Goal: Find specific page/section: Find specific page/section

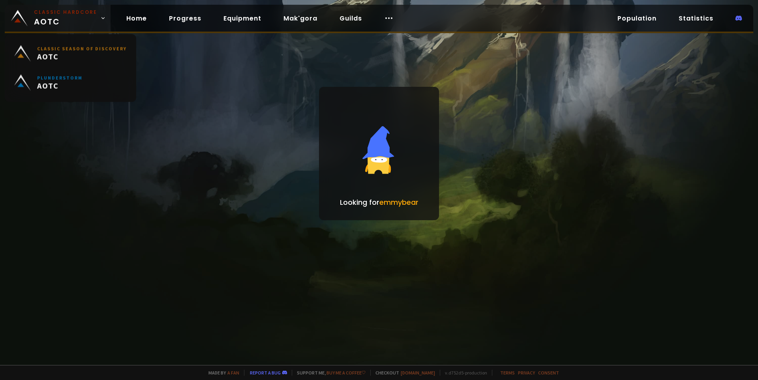
click at [45, 21] on span "Classic Hardcore AOTC" at bounding box center [65, 18] width 63 height 19
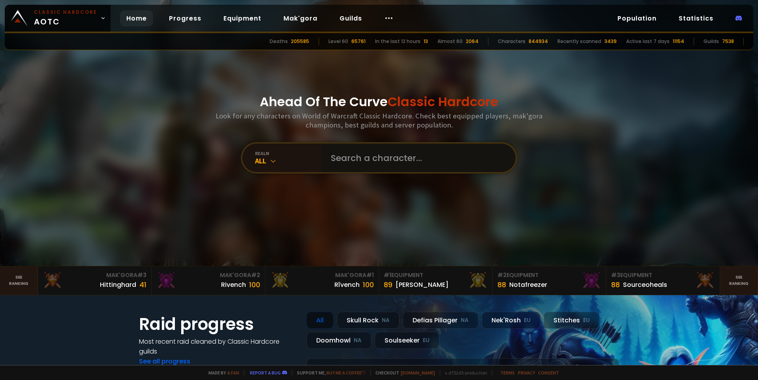
click at [363, 161] on input "text" at bounding box center [416, 158] width 180 height 28
click at [368, 159] on input "text" at bounding box center [416, 158] width 180 height 28
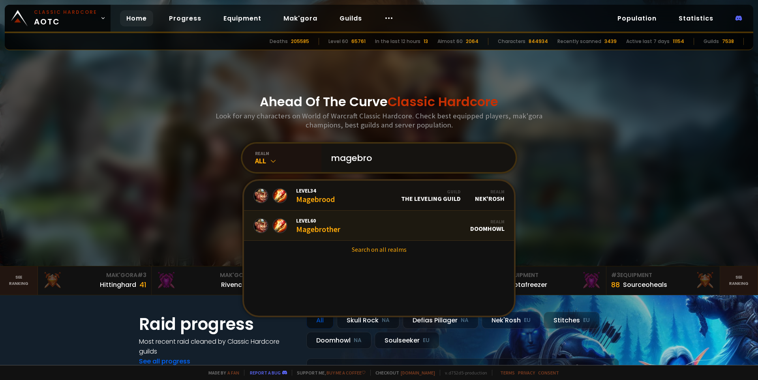
type input "magebro"
click at [368, 228] on link "Level 60 Magebrother Realm Doomhowl" at bounding box center [379, 226] width 270 height 30
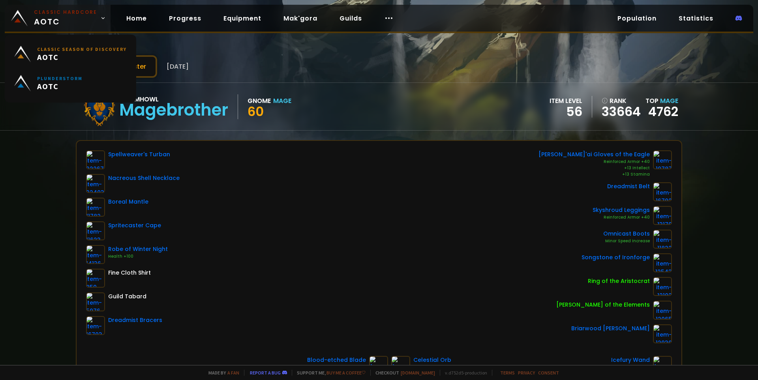
click at [65, 18] on span "Classic Hardcore AOTC" at bounding box center [65, 18] width 63 height 19
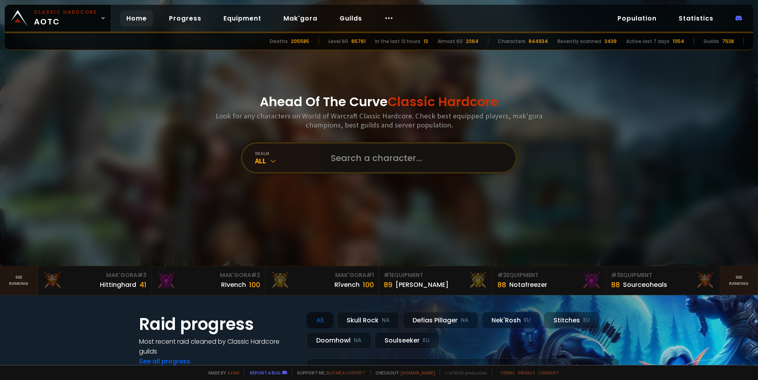
click at [388, 161] on input "text" at bounding box center [416, 158] width 180 height 28
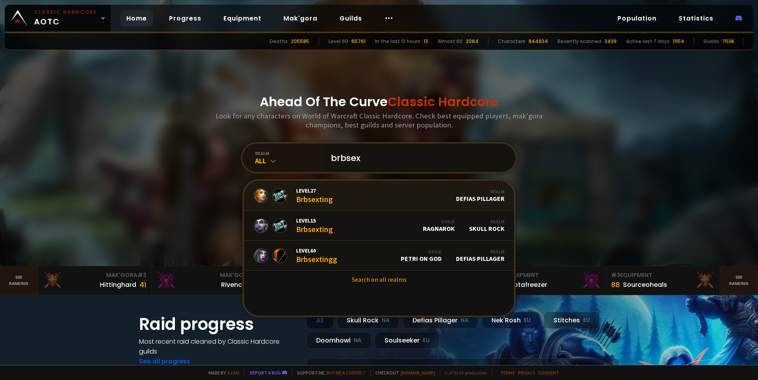
type input "brbsex"
click at [364, 279] on link "Search on all realms" at bounding box center [379, 279] width 270 height 17
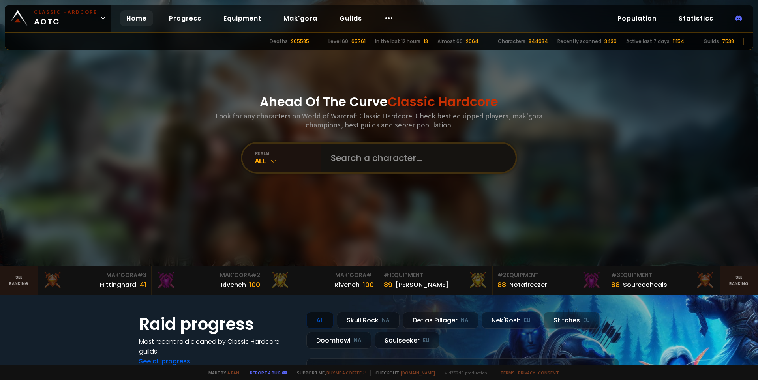
click at [371, 157] on input "text" at bounding box center [416, 158] width 180 height 28
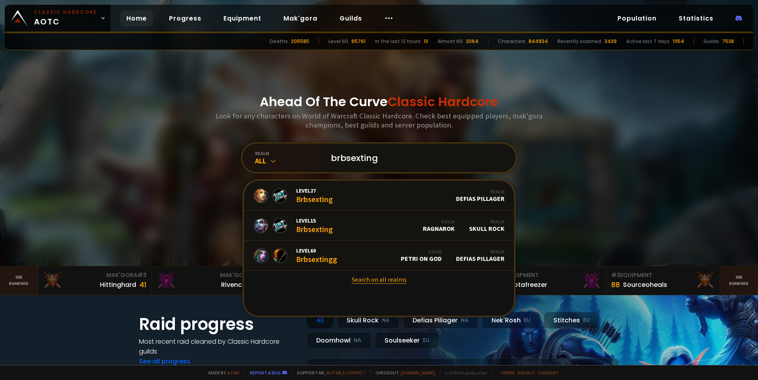
type input "brbsexting"
click at [374, 282] on link "Search on all realms" at bounding box center [379, 279] width 270 height 17
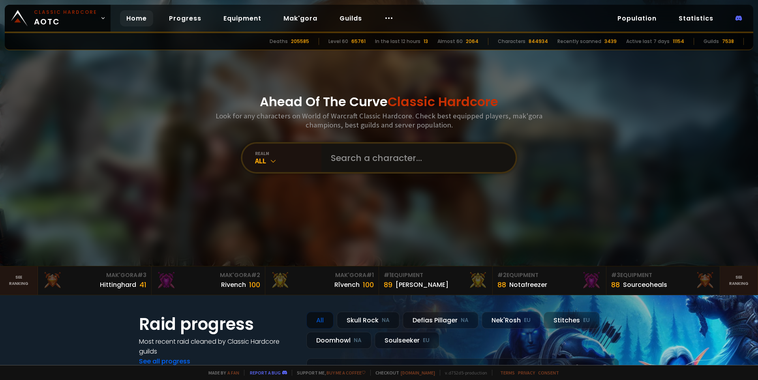
click at [371, 161] on input "text" at bounding box center [416, 158] width 180 height 28
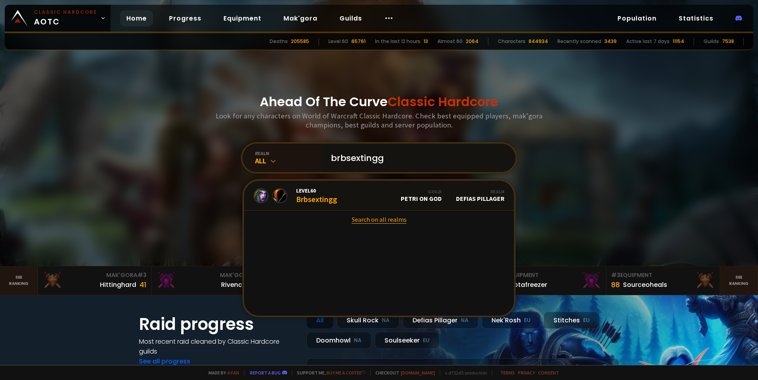
type input "brbsextingg"
click at [367, 223] on link "Search on all realms" at bounding box center [379, 219] width 270 height 17
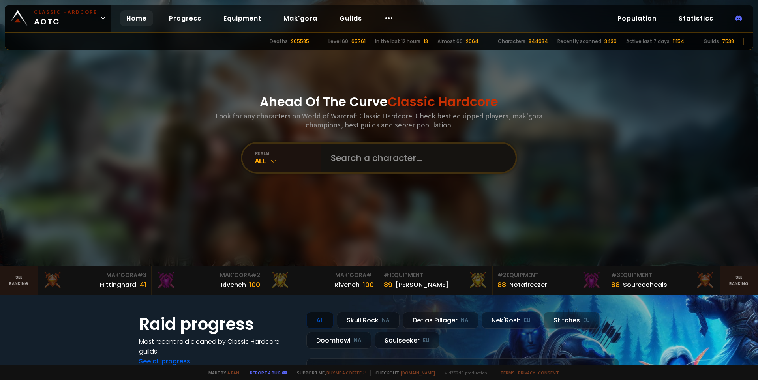
click at [351, 165] on input "text" at bounding box center [416, 158] width 180 height 28
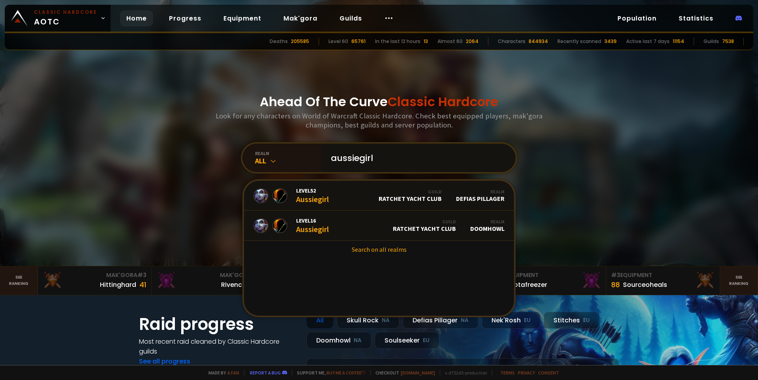
drag, startPoint x: 358, startPoint y: 159, endPoint x: 404, endPoint y: 163, distance: 46.0
click at [404, 163] on input "aussiegirl" at bounding box center [416, 158] width 180 height 28
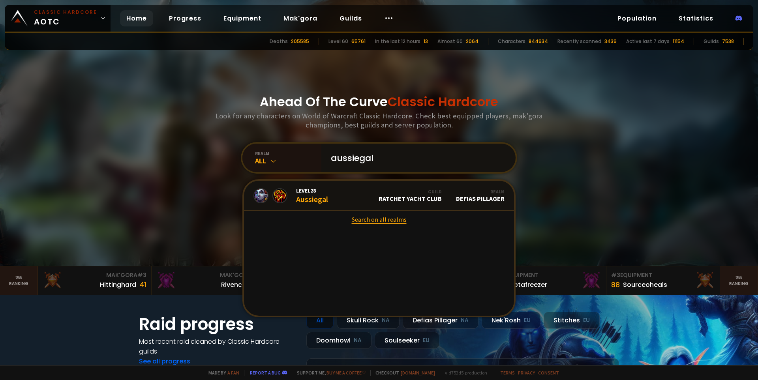
type input "aussiegal"
click at [377, 221] on link "Search on all realms" at bounding box center [379, 219] width 270 height 17
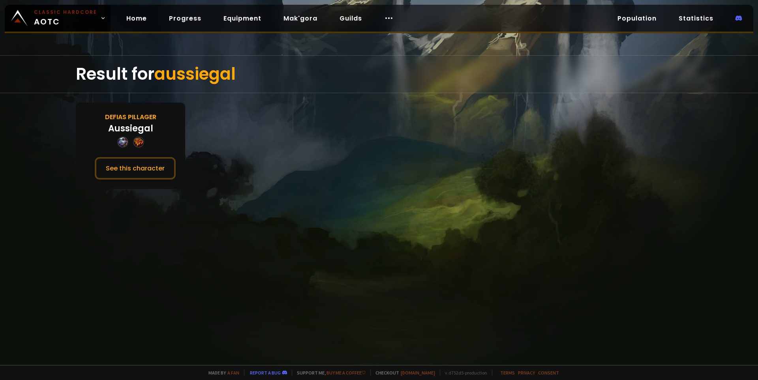
click at [142, 115] on div "Defias Pillager" at bounding box center [130, 117] width 51 height 10
click at [139, 167] on button "See this character" at bounding box center [135, 168] width 81 height 23
